Goal: Navigation & Orientation: Find specific page/section

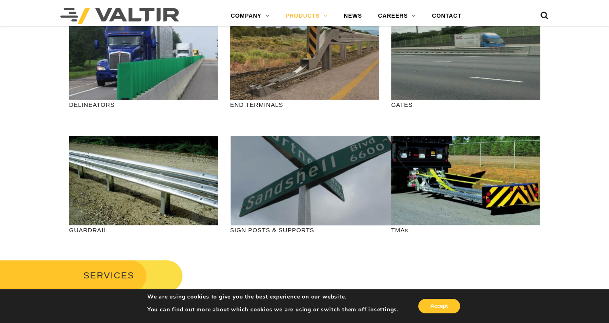
scroll to position [241, 0]
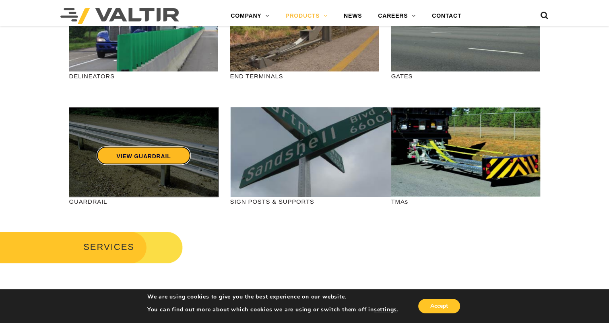
click at [162, 151] on link "VIEW GUARDRAIL" at bounding box center [143, 155] width 95 height 19
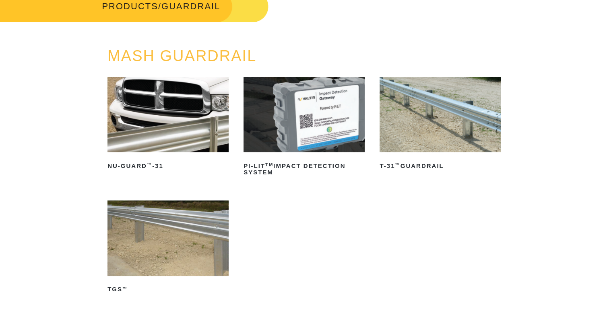
scroll to position [80, 0]
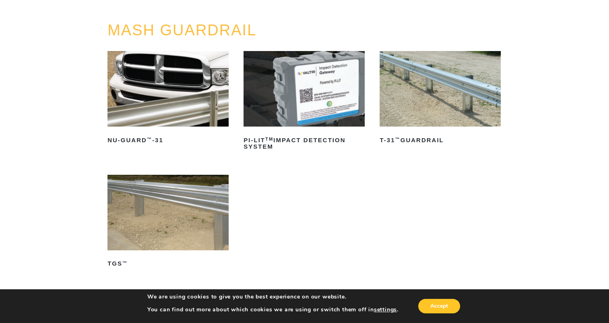
click at [459, 96] on img at bounding box center [439, 89] width 121 height 76
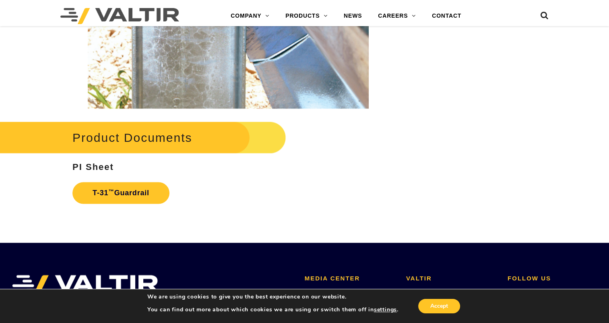
scroll to position [1328, 0]
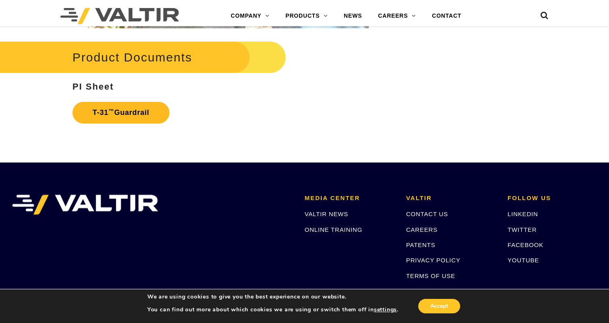
click at [121, 115] on link "T-31 ™ Guardrail" at bounding box center [120, 113] width 97 height 22
